Goal: Information Seeking & Learning: Learn about a topic

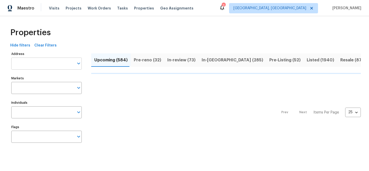
click at [62, 66] on input "Address" at bounding box center [42, 63] width 63 height 12
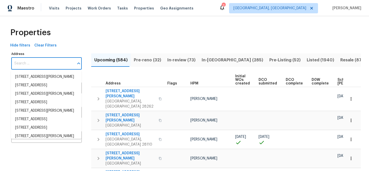
type input "124 Blossom Valley Strm, Buda, TX 78610"
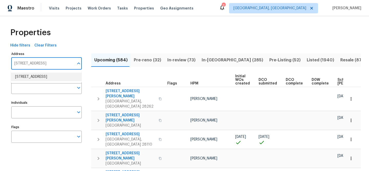
click at [59, 79] on li "124 Blossom Valley Strm Buda TX 78610" at bounding box center [46, 77] width 71 height 8
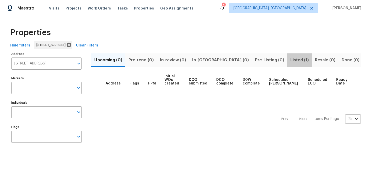
click at [291, 58] on span "Listed (1)" at bounding box center [300, 59] width 18 height 7
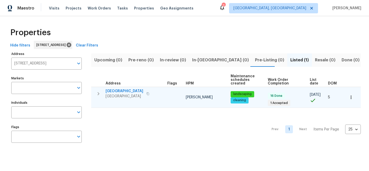
click at [118, 90] on span "124 Blossom Valley Strm" at bounding box center [125, 91] width 38 height 5
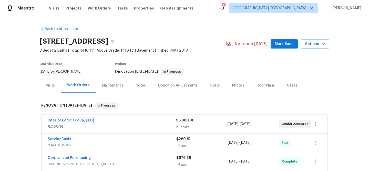
click at [78, 121] on link "Interior Logic Group, LLC" at bounding box center [70, 121] width 45 height 4
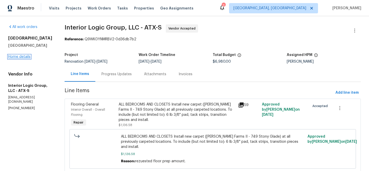
click at [23, 57] on link "Home details" at bounding box center [19, 57] width 22 height 4
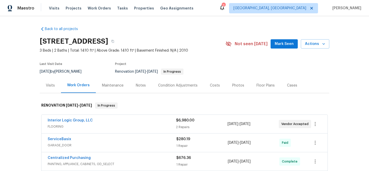
click at [49, 85] on div "Visits" at bounding box center [50, 85] width 9 height 5
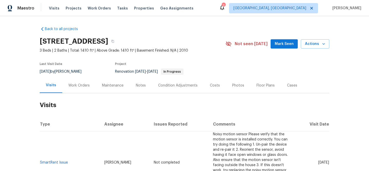
scroll to position [37, 0]
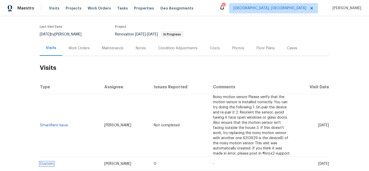
click at [49, 162] on link "Custom" at bounding box center [47, 164] width 14 height 4
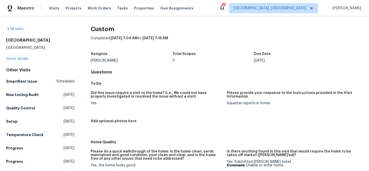
scroll to position [101, 0]
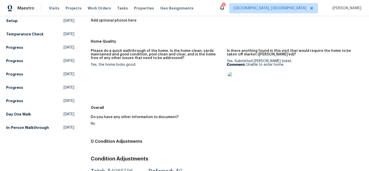
click at [231, 83] on img at bounding box center [236, 80] width 16 height 16
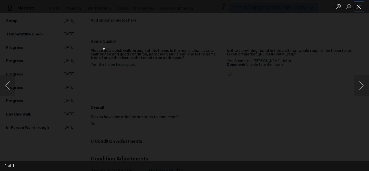
click at [361, 7] on button "Close lightbox" at bounding box center [359, 6] width 10 height 9
